Goal: Information Seeking & Learning: Learn about a topic

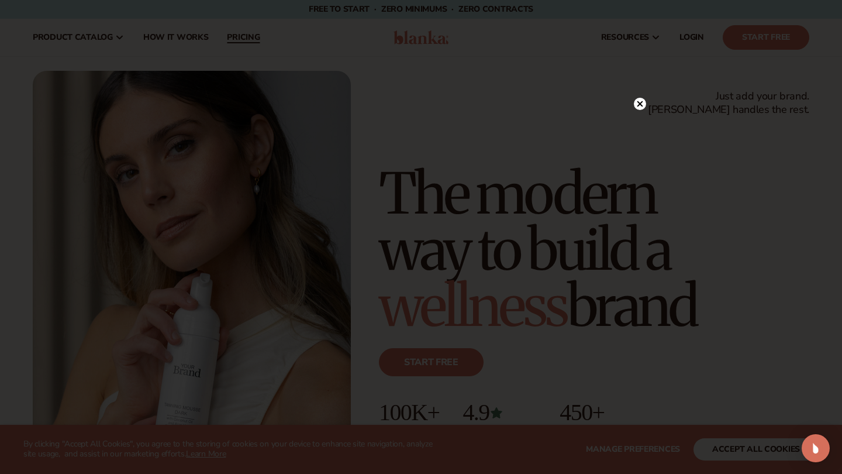
click at [239, 37] on div at bounding box center [421, 237] width 842 height 474
click at [634, 106] on circle at bounding box center [634, 104] width 12 height 12
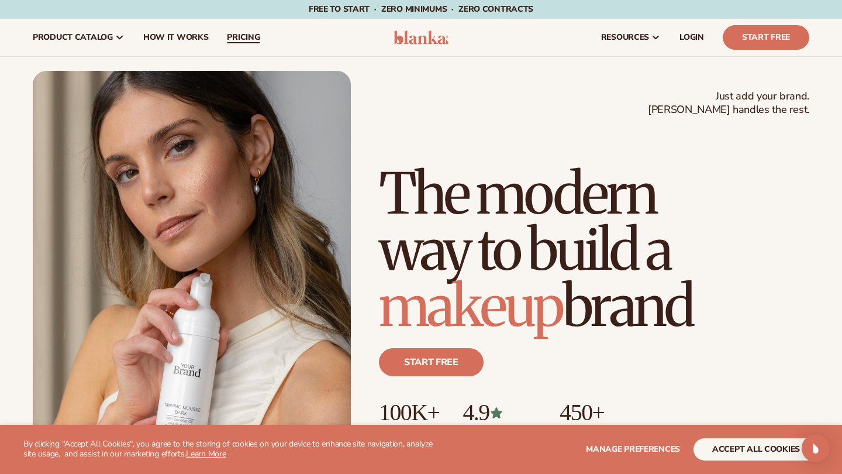
click at [245, 33] on span "pricing" at bounding box center [243, 37] width 33 height 9
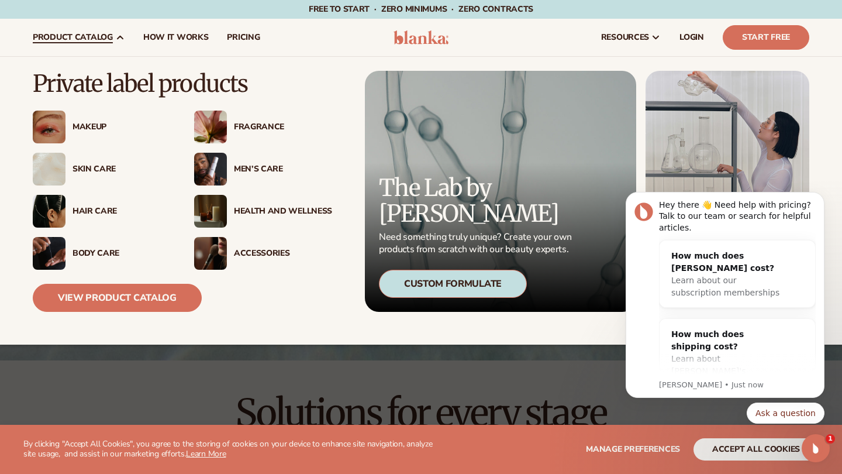
click at [296, 209] on div "Health And Wellness" at bounding box center [283, 211] width 98 height 10
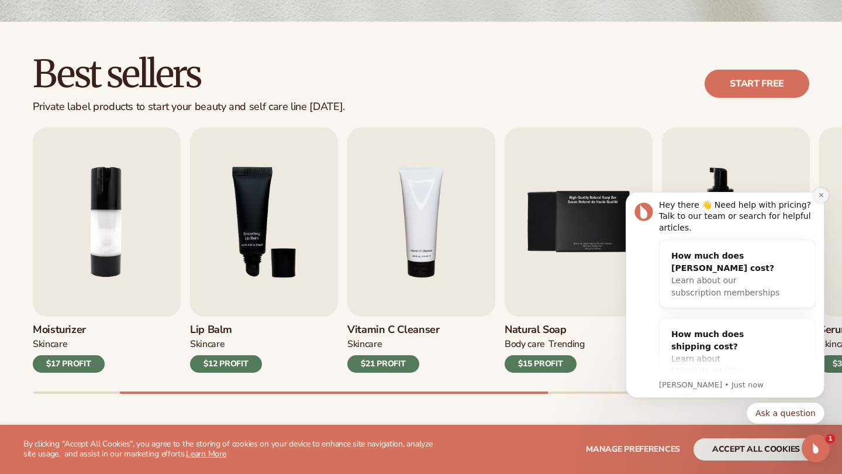
click at [821, 199] on button "Dismiss notification" at bounding box center [821, 195] width 15 height 15
